Goal: Navigation & Orientation: Find specific page/section

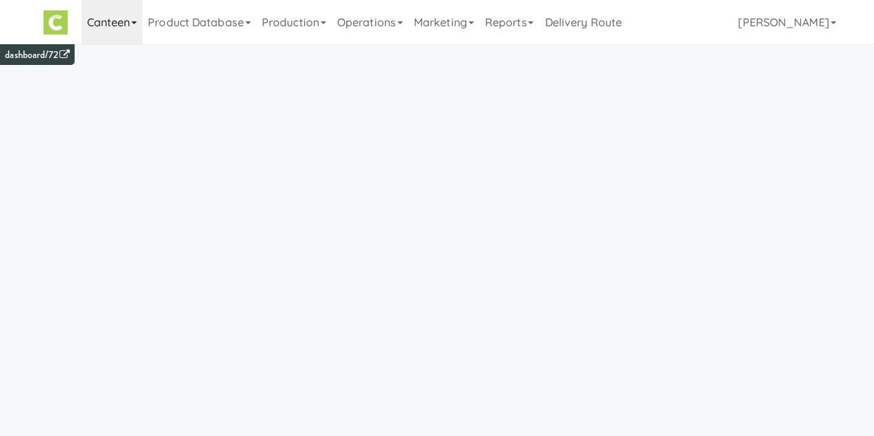
click at [131, 30] on link "Canteen" at bounding box center [111, 22] width 61 height 44
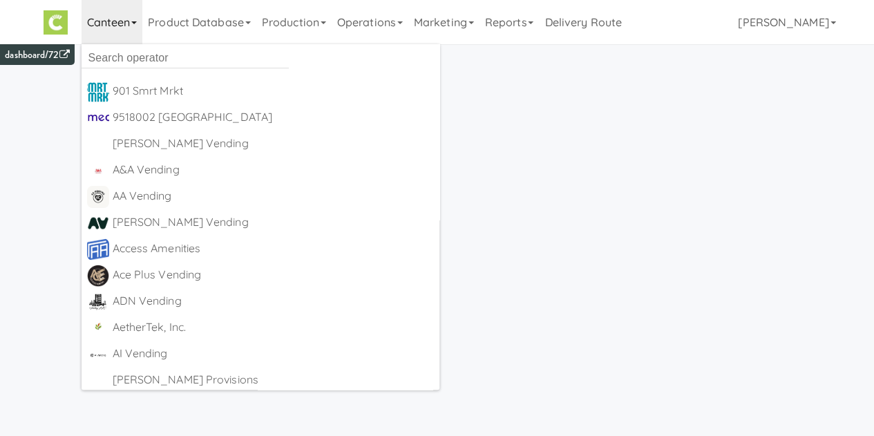
drag, startPoint x: 127, startPoint y: 77, endPoint x: 164, endPoint y: 57, distance: 41.7
click at [164, 57] on ul "901 Smrt Mrkt [URL][DOMAIN_NAME] 9518002 [GEOGRAPHIC_DATA] [URL][DOMAIN_NAME] […" at bounding box center [260, 216] width 358 height 345
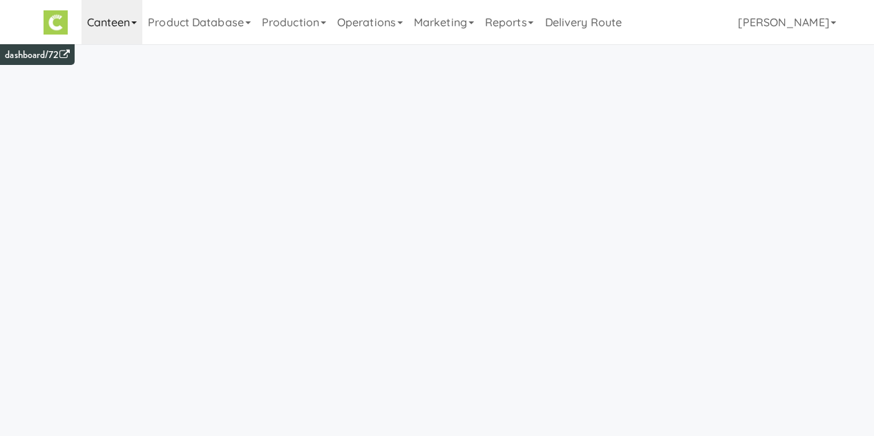
click at [122, 25] on link "Canteen" at bounding box center [111, 22] width 61 height 44
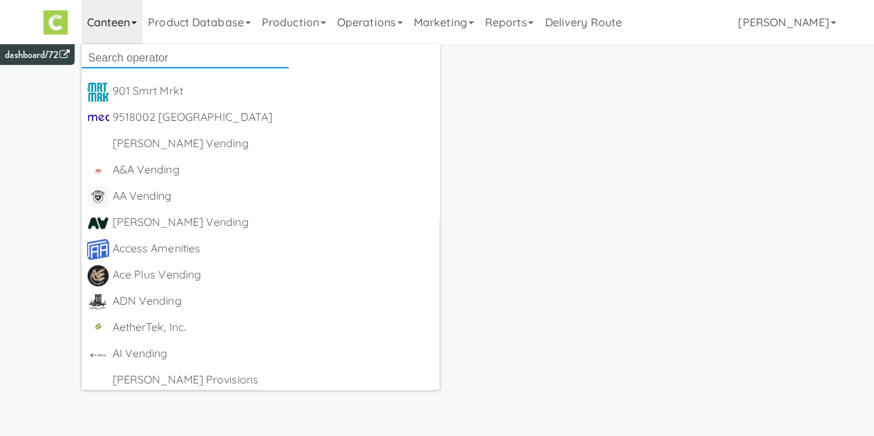
click at [124, 50] on input "text" at bounding box center [184, 58] width 207 height 21
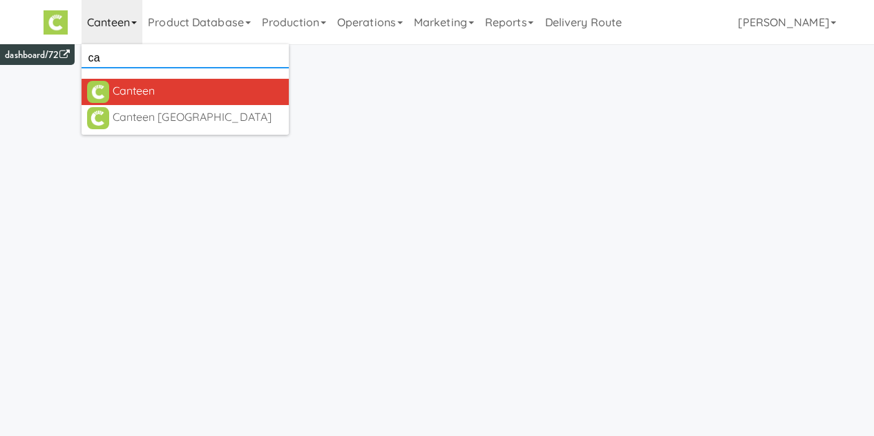
type input "c"
type input "kitchen"
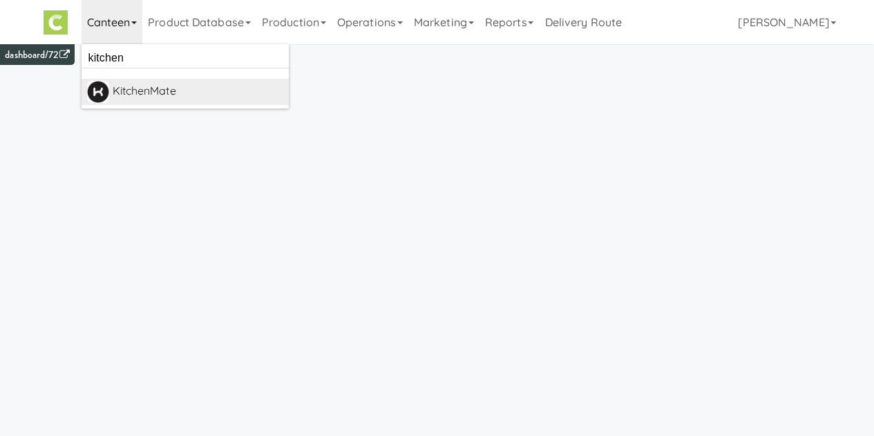
click at [126, 94] on div "KitchenMate" at bounding box center [198, 91] width 171 height 21
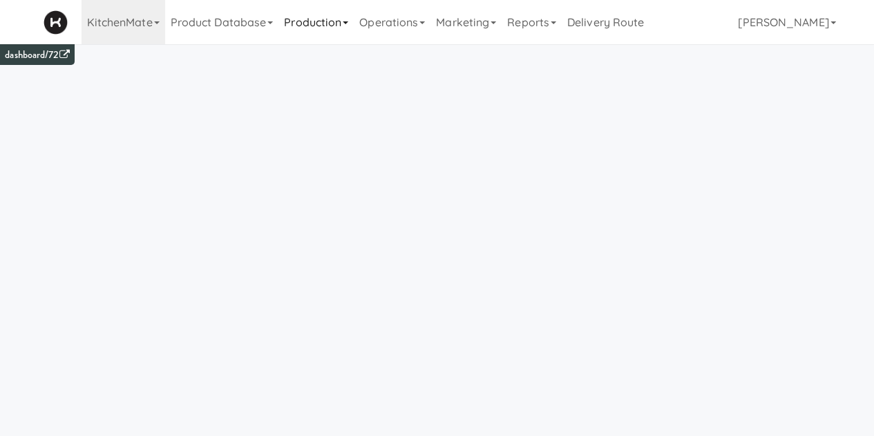
click at [330, 26] on link "Production" at bounding box center [315, 22] width 75 height 44
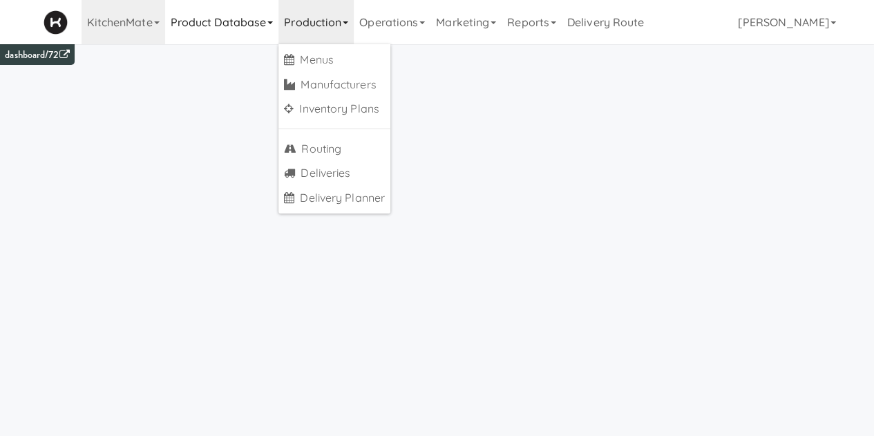
click at [229, 37] on link "Product Database" at bounding box center [222, 22] width 114 height 44
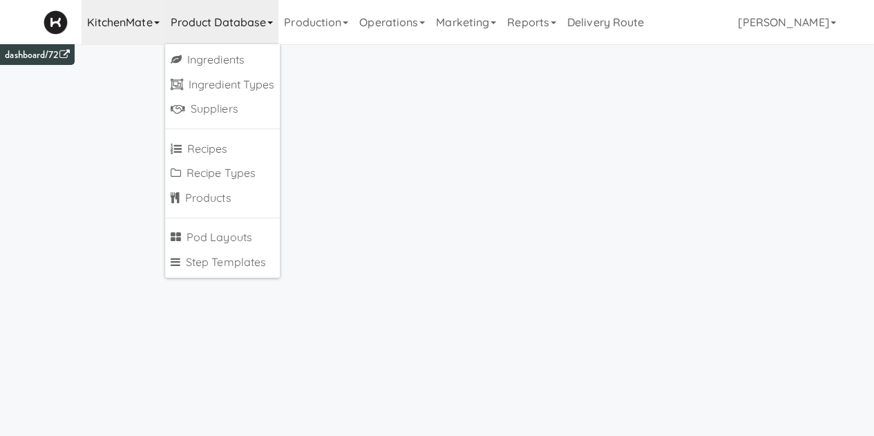
click at [153, 10] on link "KitchenMate" at bounding box center [123, 22] width 84 height 44
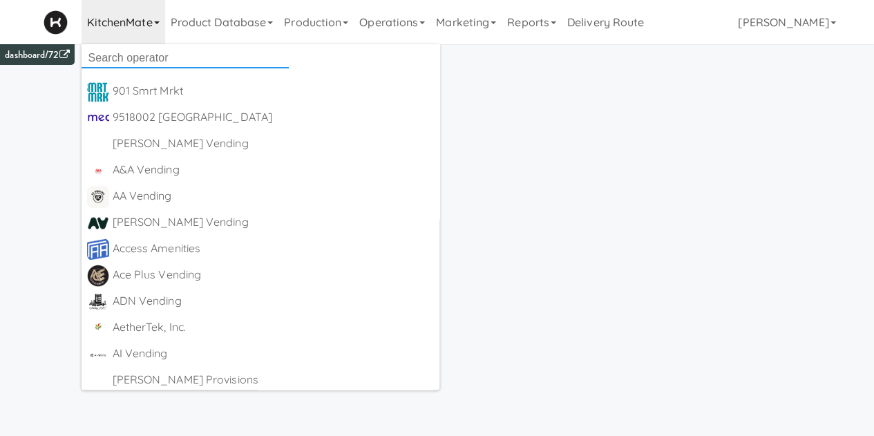
click at [123, 62] on input "text" at bounding box center [184, 58] width 207 height 21
type input "all"
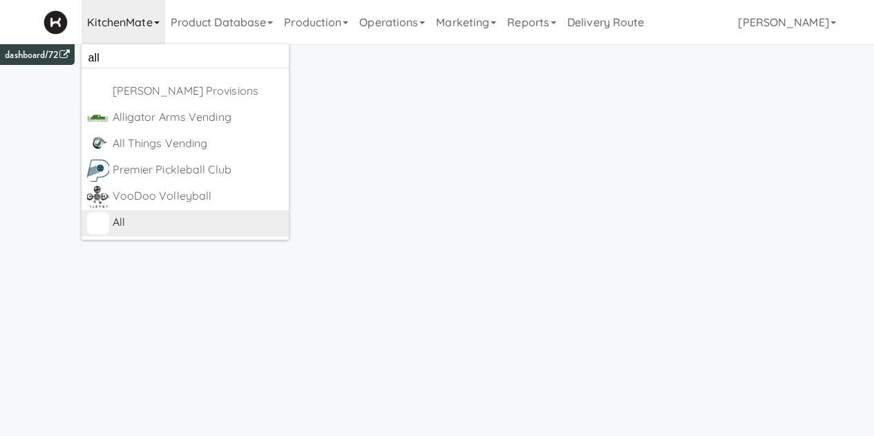
click at [131, 219] on div "All" at bounding box center [198, 222] width 171 height 21
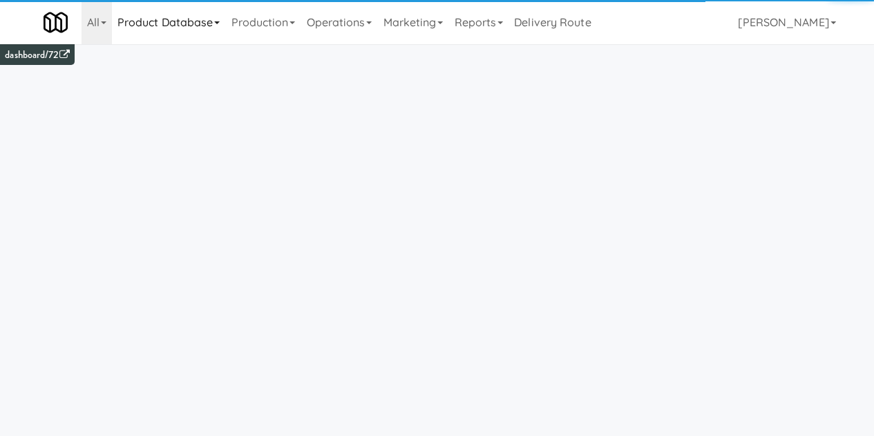
click at [195, 31] on link "Product Database" at bounding box center [169, 22] width 114 height 44
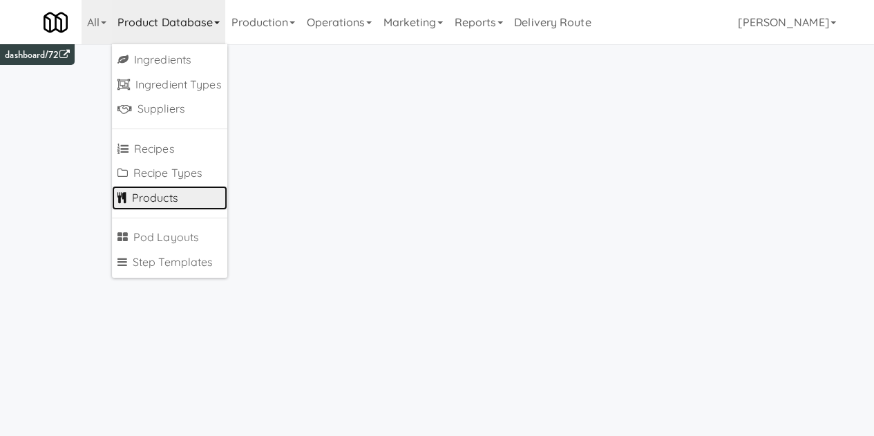
click at [151, 202] on link "Products" at bounding box center [169, 198] width 115 height 25
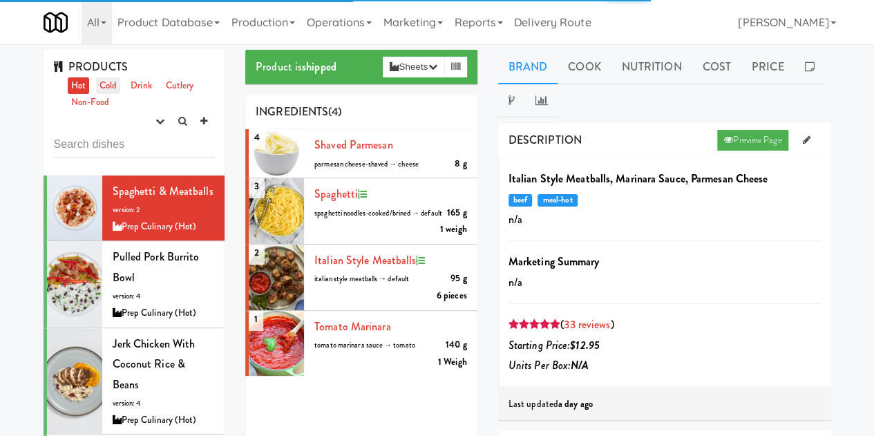
click at [112, 86] on link "Cold" at bounding box center [108, 85] width 24 height 17
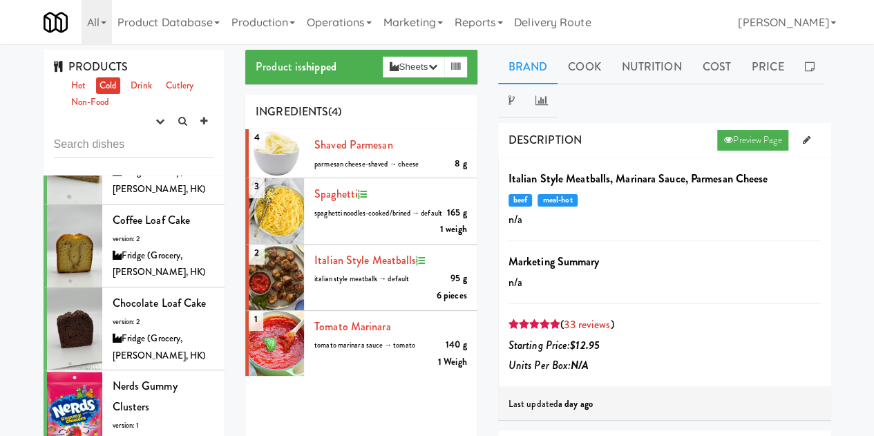
scroll to position [2648, 0]
